Goal: Navigation & Orientation: Find specific page/section

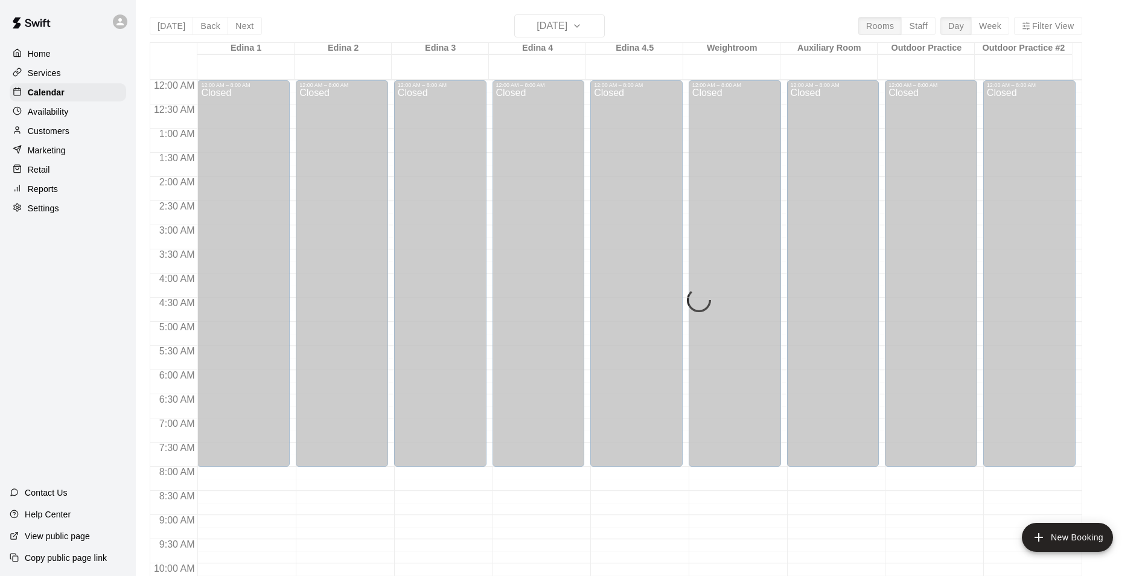
scroll to position [613, 0]
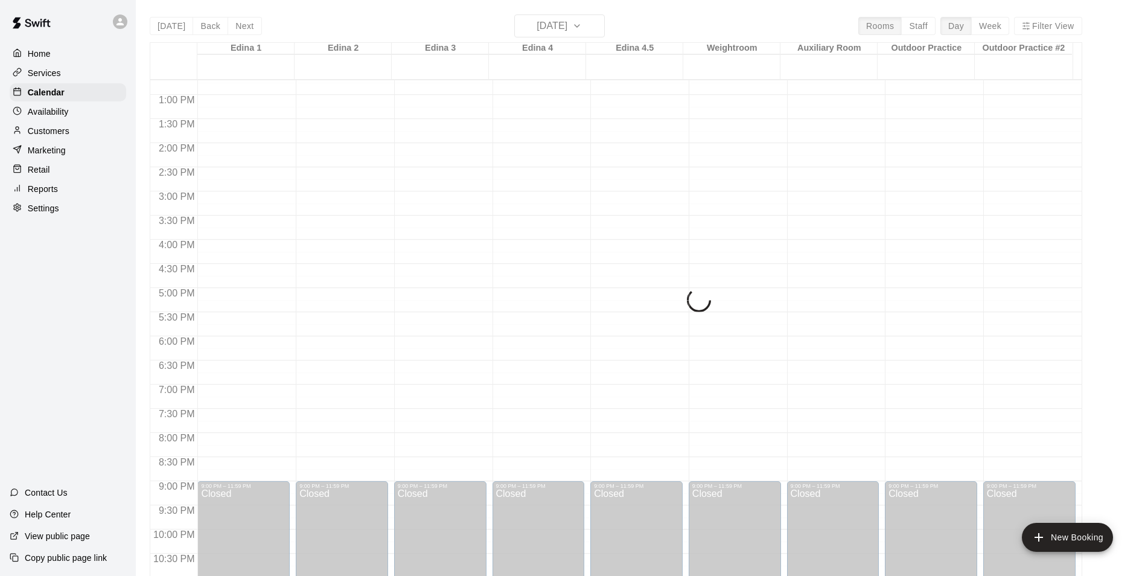
click at [43, 118] on p "Availability" at bounding box center [48, 112] width 41 height 12
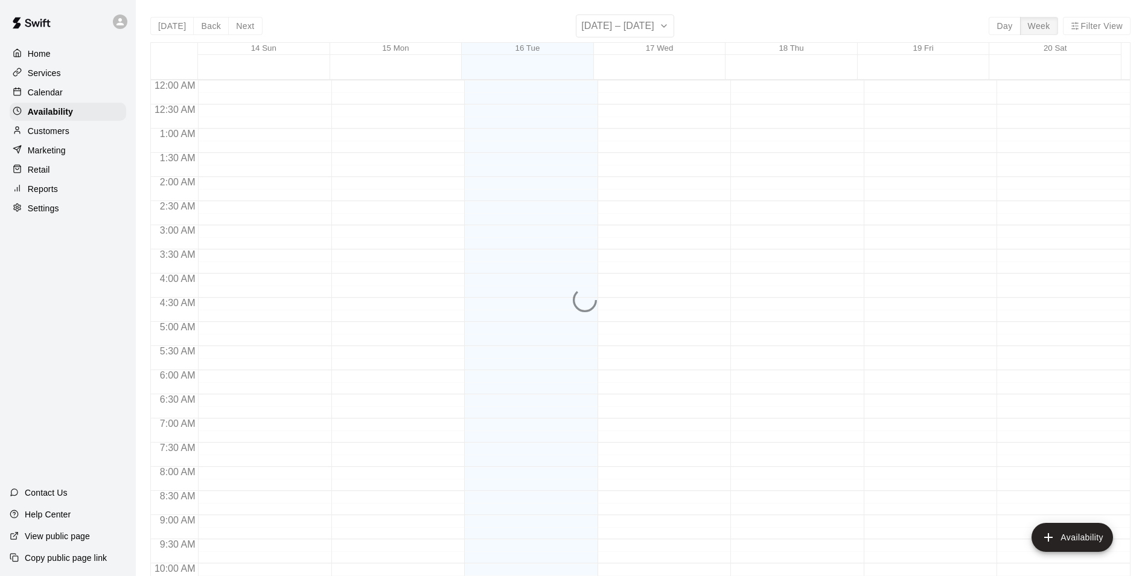
scroll to position [599, 0]
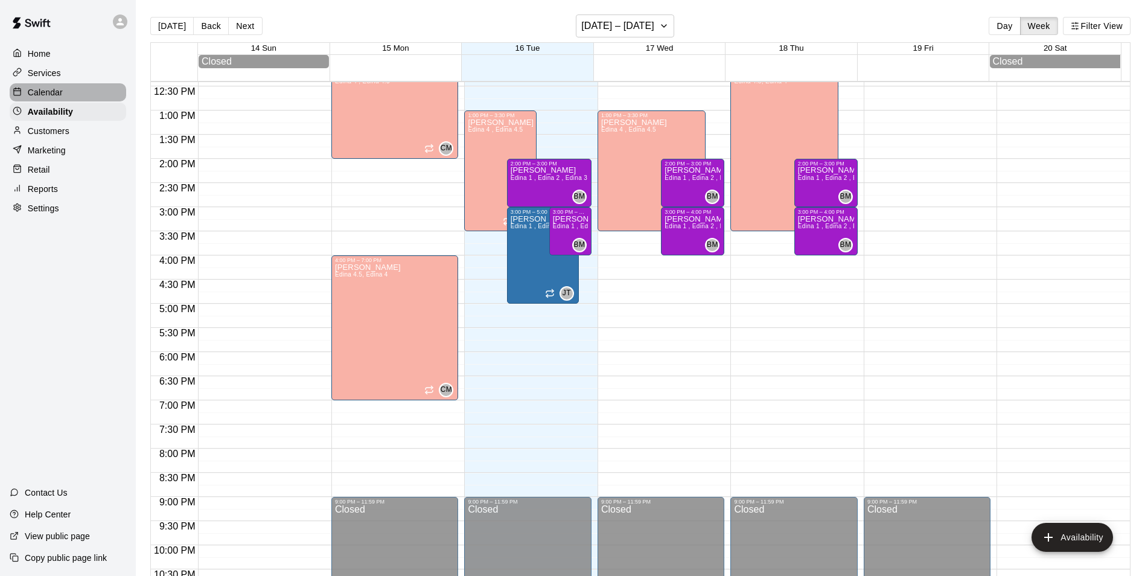
click at [42, 97] on p "Calendar" at bounding box center [45, 92] width 35 height 12
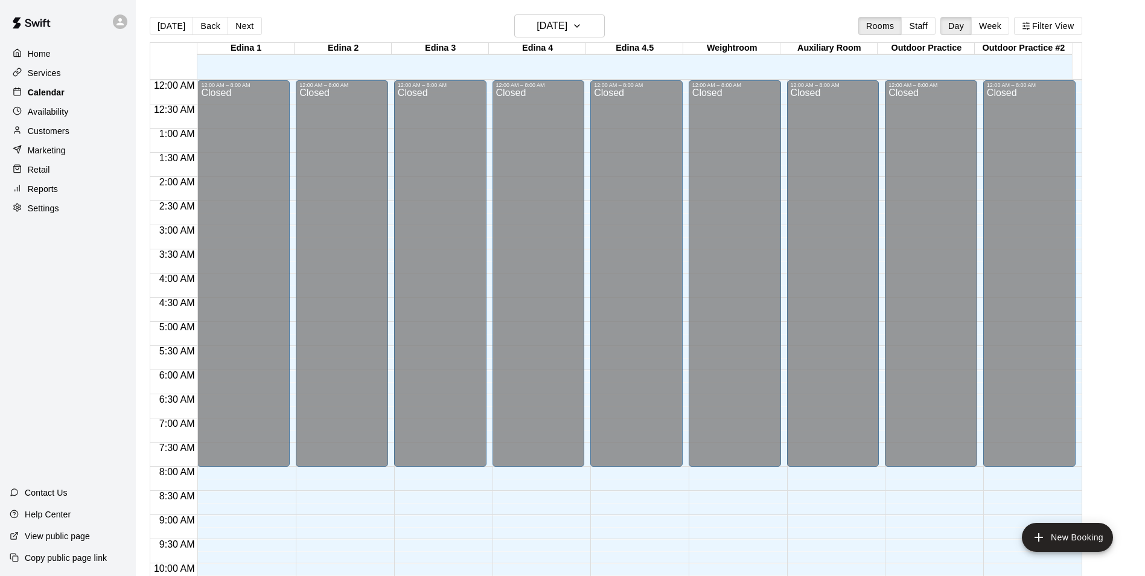
scroll to position [599, 0]
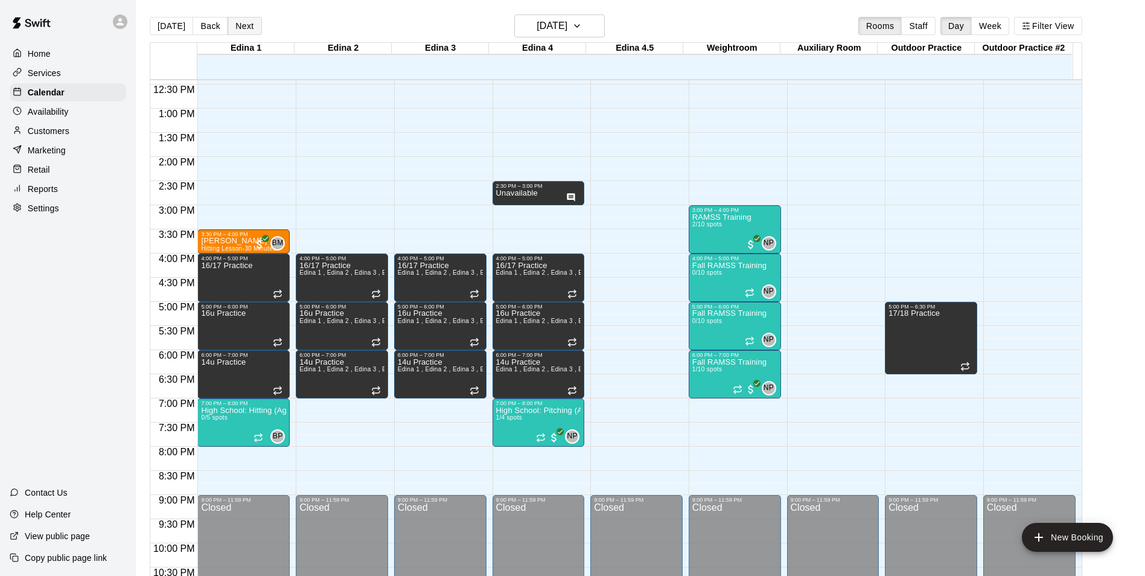
click at [235, 20] on button "Next" at bounding box center [245, 26] width 34 height 18
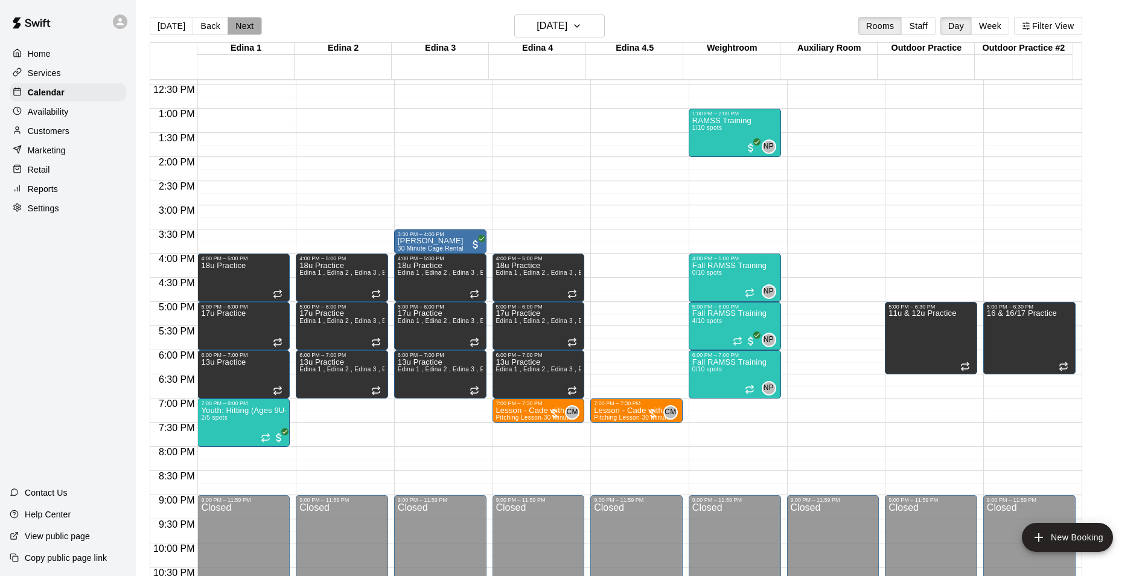
click at [235, 20] on button "Next" at bounding box center [245, 26] width 34 height 18
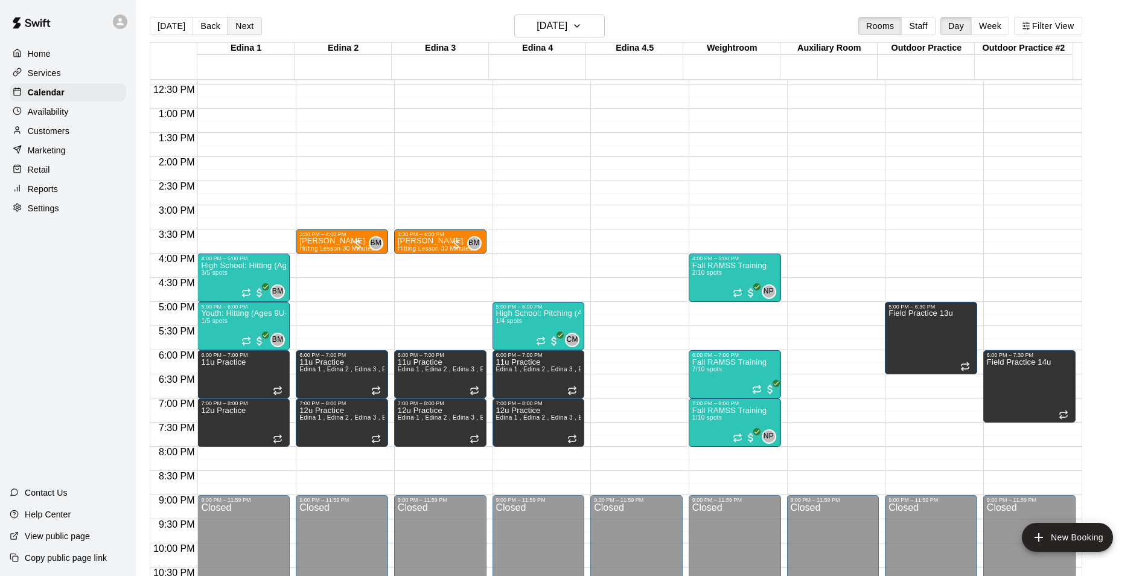
click at [235, 20] on button "Next" at bounding box center [245, 26] width 34 height 18
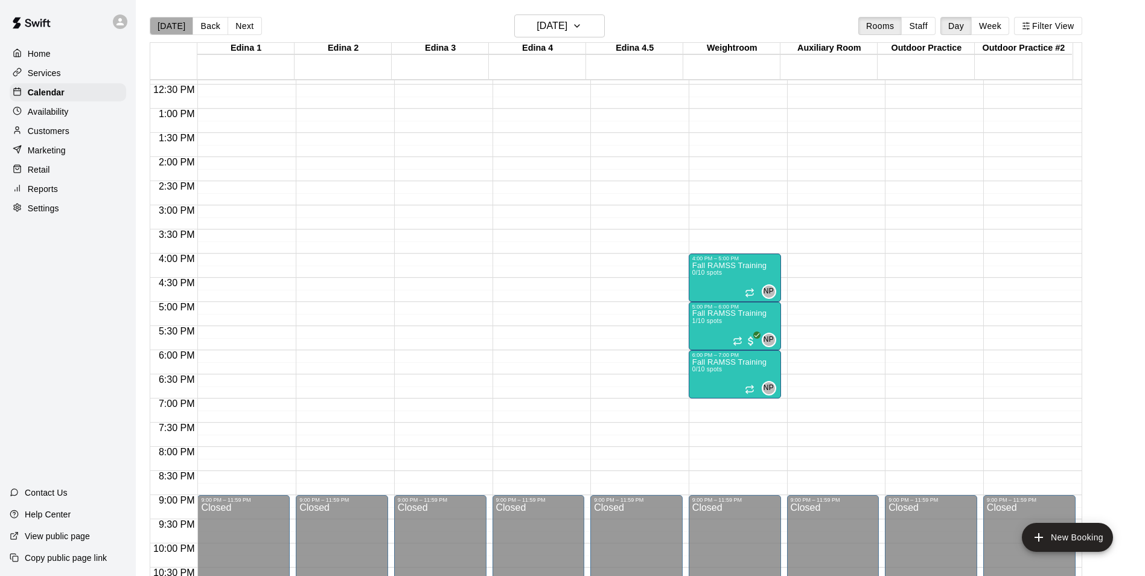
click at [174, 25] on button "[DATE]" at bounding box center [171, 26] width 43 height 18
